Goal: Contribute content

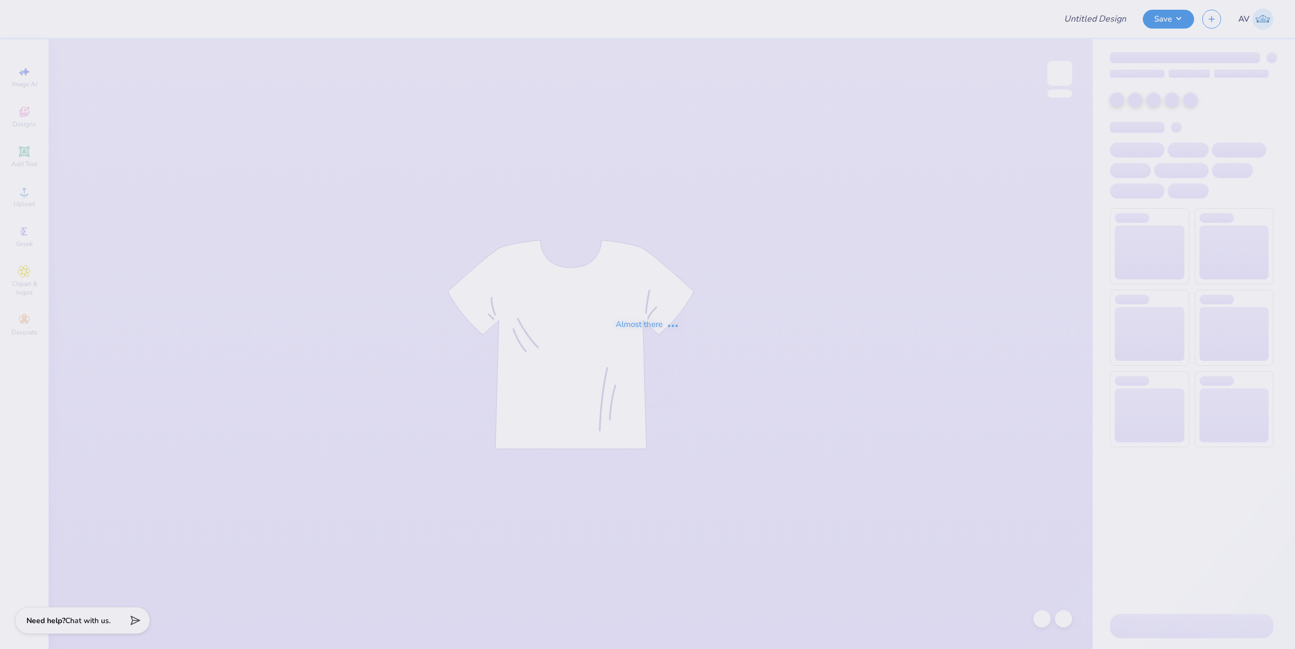
type input "Gameday Hat"
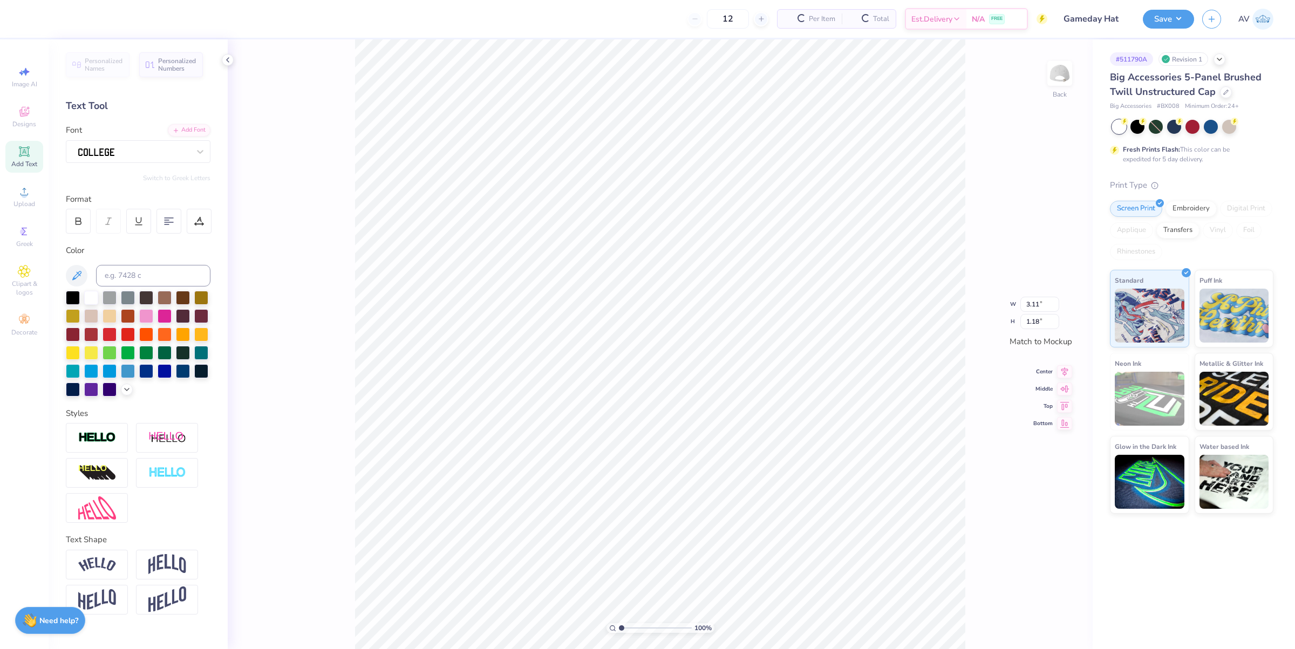
scroll to position [11, 1]
type input "1.27"
type input "1.23"
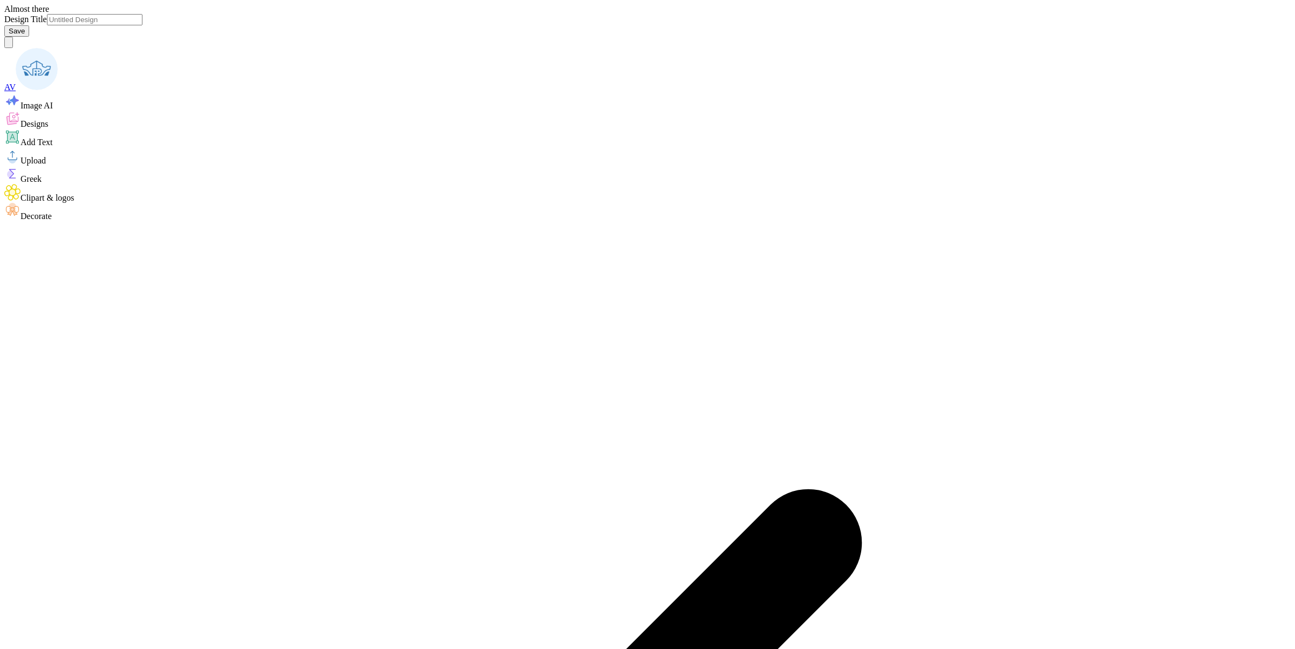
type input "Kappa Merch"
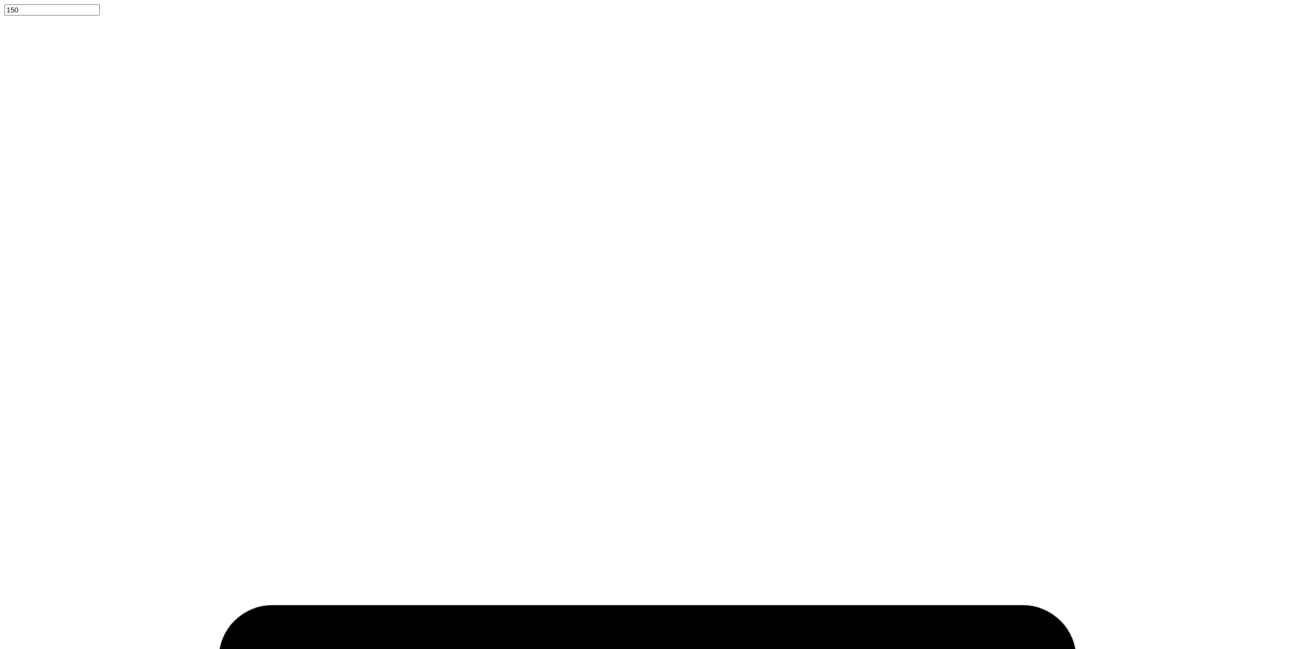
type textarea "x"
